Goal: Task Accomplishment & Management: Use online tool/utility

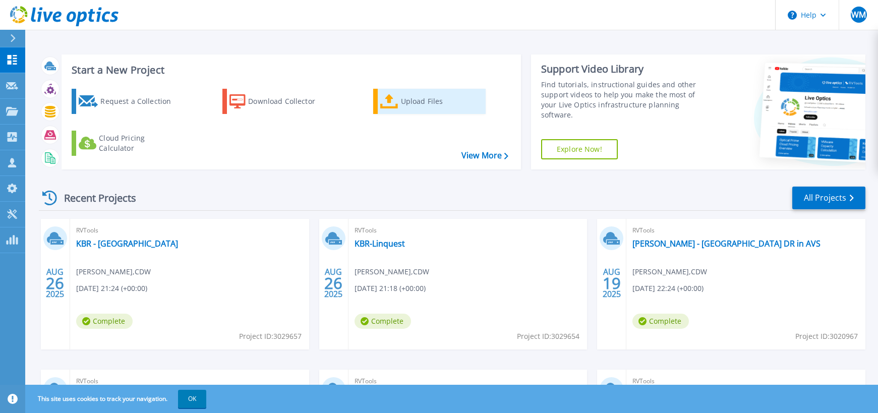
click at [429, 105] on div "Upload Files" at bounding box center [441, 101] width 81 height 20
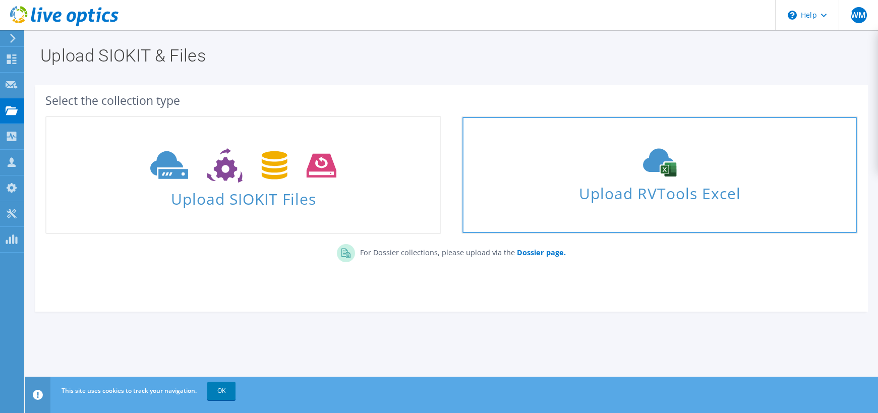
click at [673, 177] on div "Upload RVTools Excel" at bounding box center [660, 174] width 394 height 53
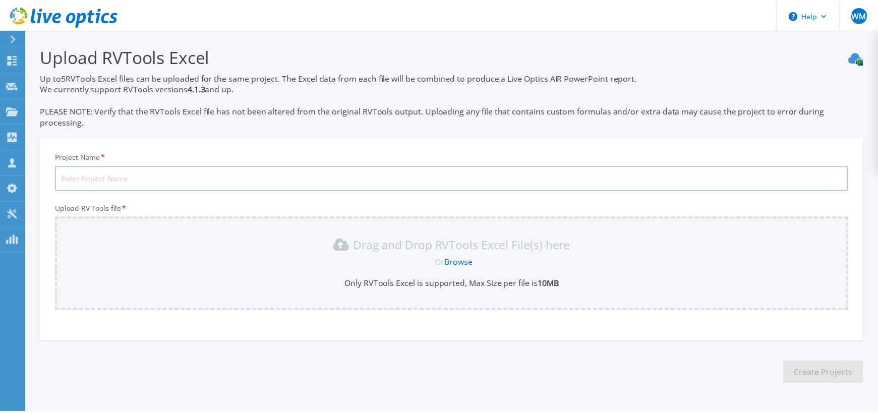
scroll to position [33, 0]
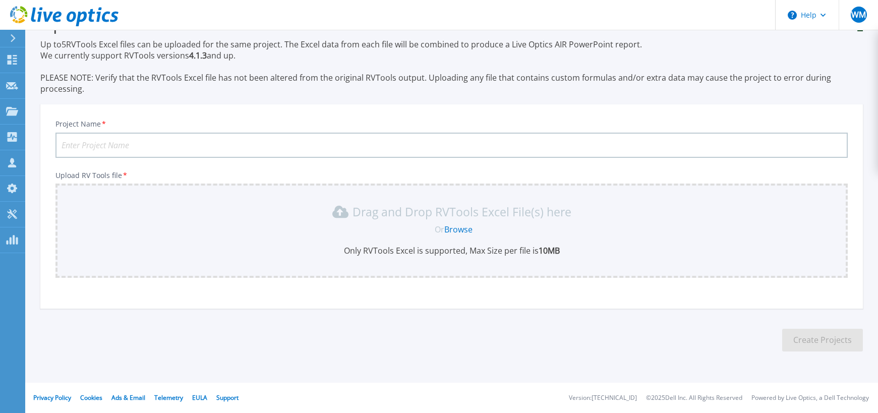
click at [148, 142] on input "Project Name *" at bounding box center [451, 145] width 792 height 25
type input "Lightera - Sturbridge"
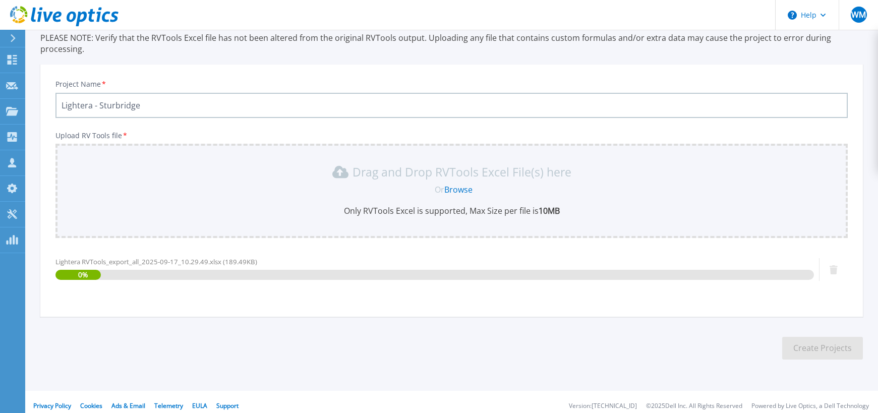
scroll to position [81, 0]
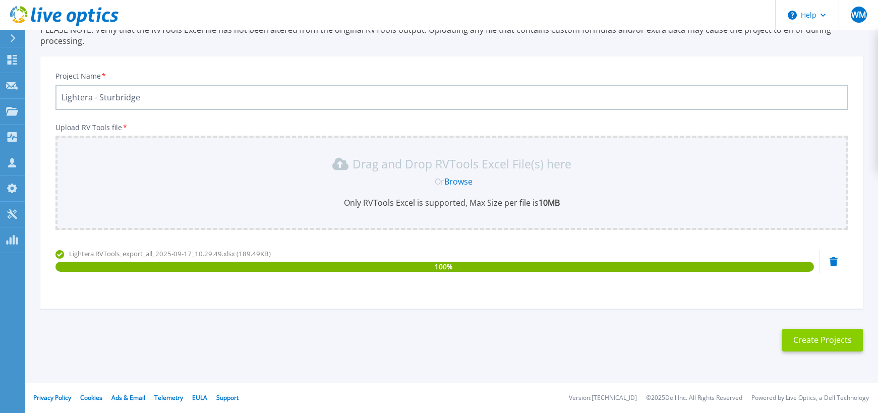
click at [823, 342] on button "Create Projects" at bounding box center [822, 340] width 81 height 23
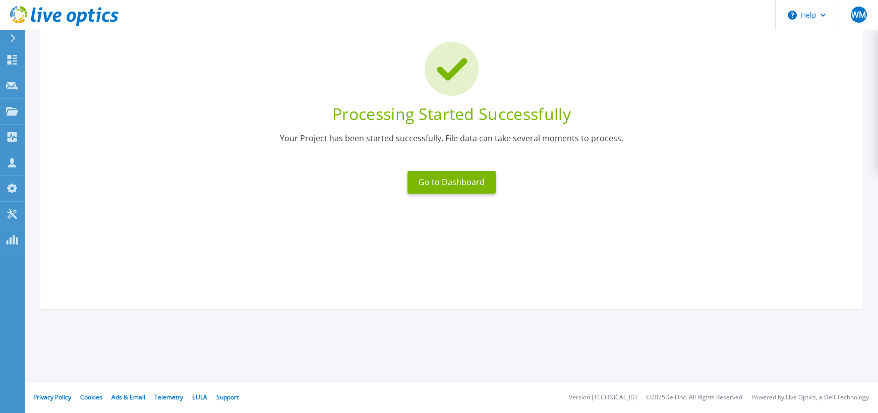
scroll to position [66, 0]
click at [434, 192] on button "Go to Dashboard" at bounding box center [452, 182] width 88 height 23
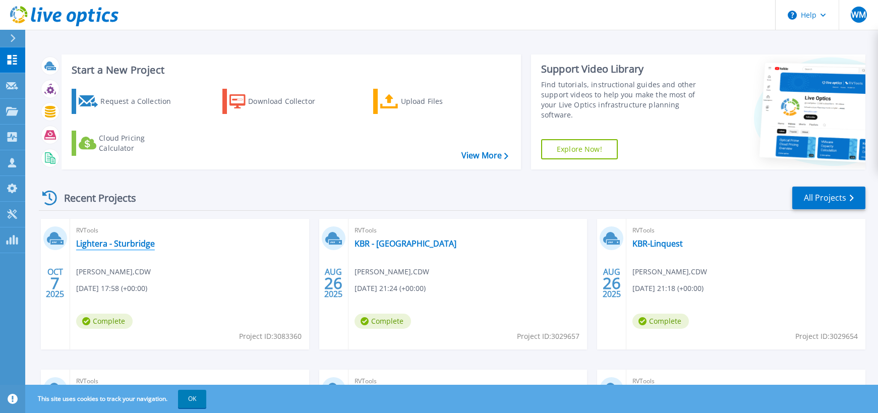
click at [100, 242] on link "Lightera - Sturbridge" at bounding box center [115, 244] width 79 height 10
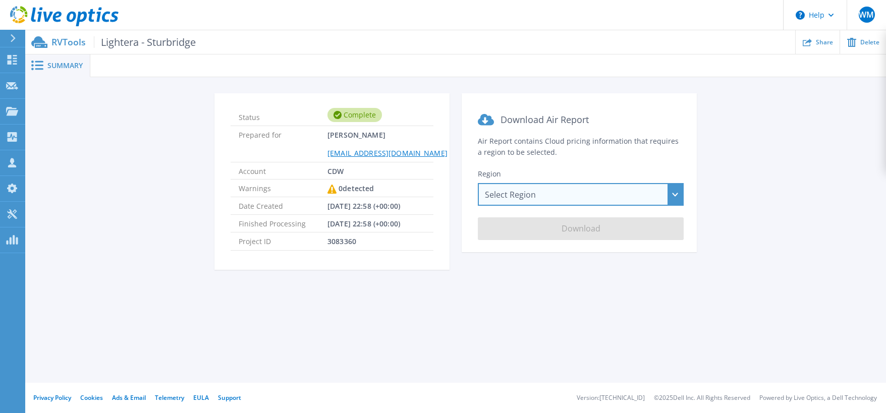
click at [555, 199] on div "Select Region [GEOGRAPHIC_DATA] ([GEOGRAPHIC_DATA]) [GEOGRAPHIC_DATA] ([GEOGRAP…" at bounding box center [581, 194] width 206 height 23
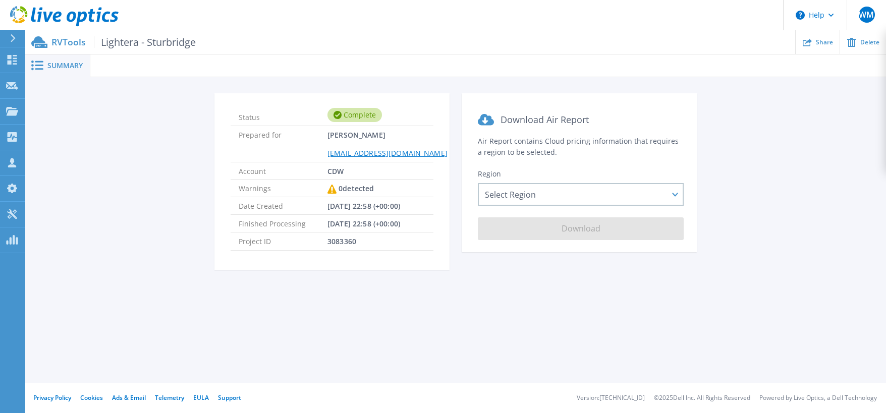
click at [63, 68] on span "Summary" at bounding box center [64, 65] width 35 height 7
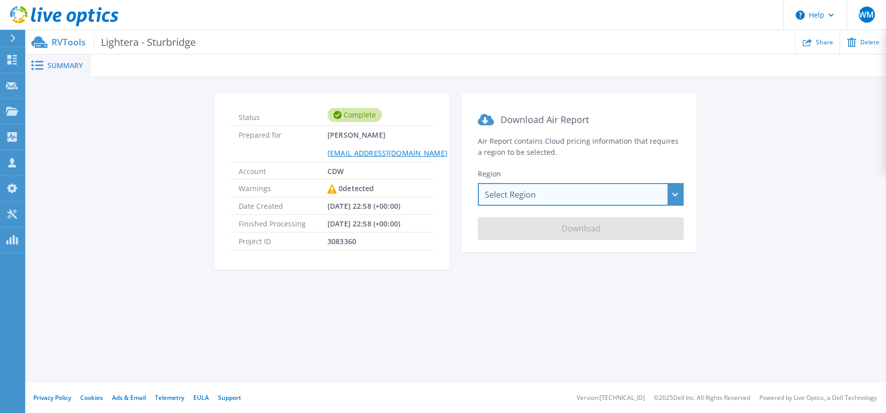
click at [541, 184] on div "Select Region [GEOGRAPHIC_DATA] ([GEOGRAPHIC_DATA]) [GEOGRAPHIC_DATA] ([GEOGRAP…" at bounding box center [581, 194] width 206 height 23
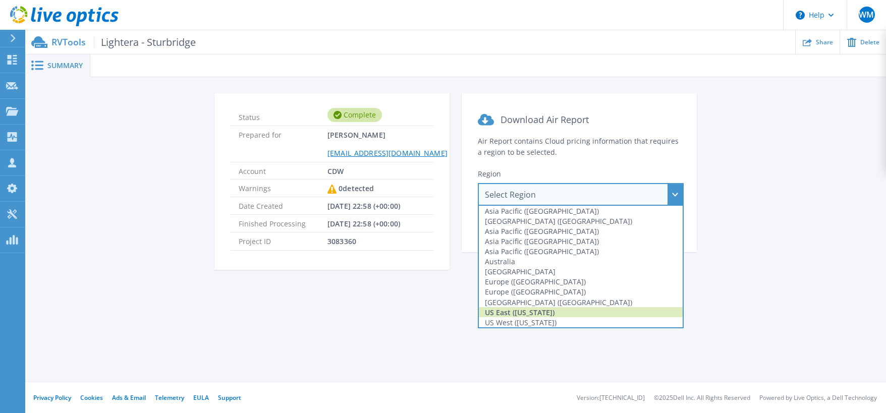
click at [547, 314] on div "US East ([US_STATE])" at bounding box center [581, 312] width 204 height 10
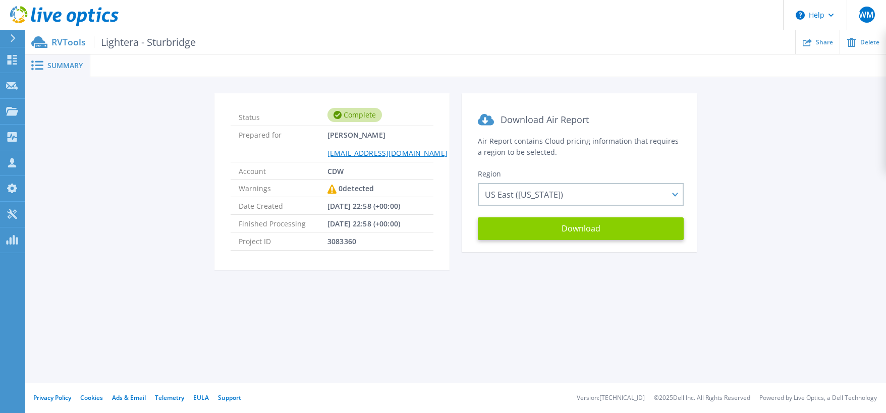
click at [599, 228] on button "Download" at bounding box center [581, 228] width 206 height 23
click at [575, 226] on button "Download" at bounding box center [581, 228] width 206 height 23
click at [42, 114] on div "Status Complete Prepared for [PERSON_NAME] [PERSON_NAME][EMAIL_ADDRESS][DOMAIN_…" at bounding box center [455, 187] width 830 height 189
